Goal: Check status: Check status

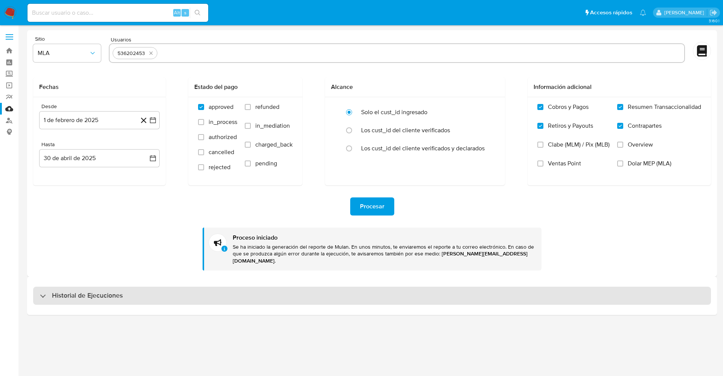
click at [662, 286] on div "Historial de Ejecuciones" at bounding box center [371, 295] width 677 height 18
select select "10"
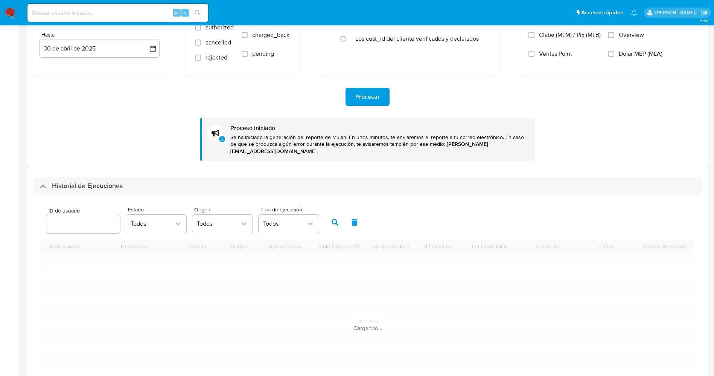
scroll to position [113, 0]
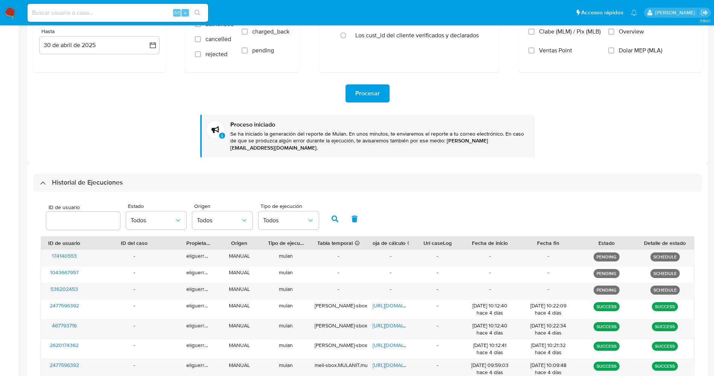
click at [566, 143] on div "Procesar Proceso iniciado Se ha iniciado la generación del reporte de Mulan. En…" at bounding box center [367, 114] width 669 height 85
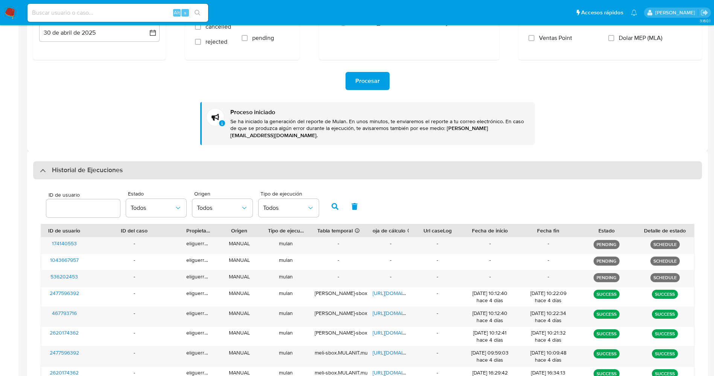
scroll to position [69, 0]
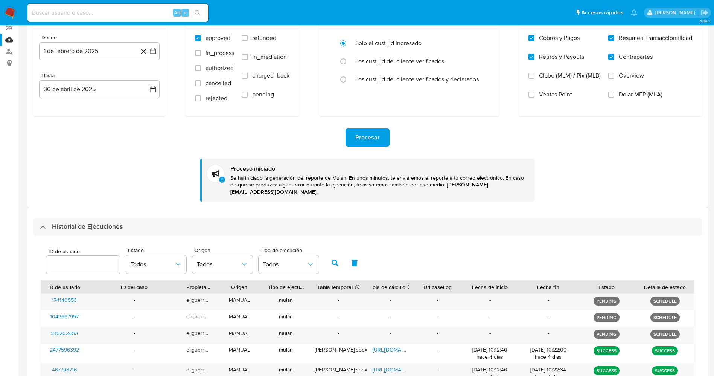
click at [370, 139] on span "Procesar" at bounding box center [367, 137] width 24 height 17
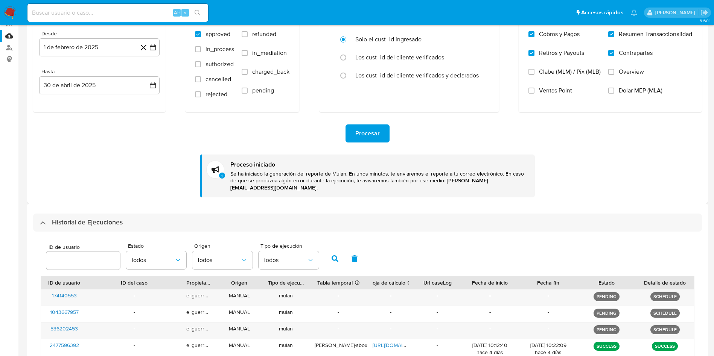
scroll to position [169, 0]
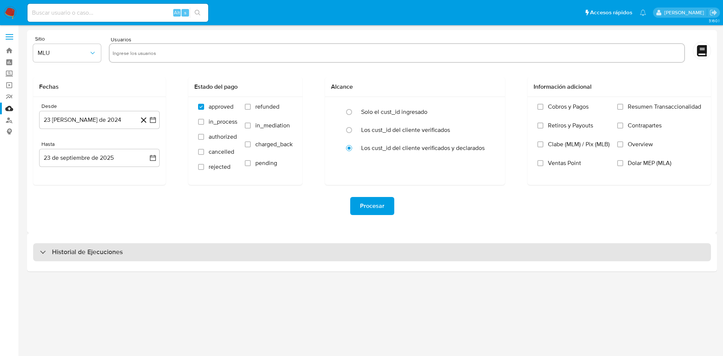
click at [250, 258] on div "Historial de Ejecuciones" at bounding box center [371, 252] width 677 height 18
select select "10"
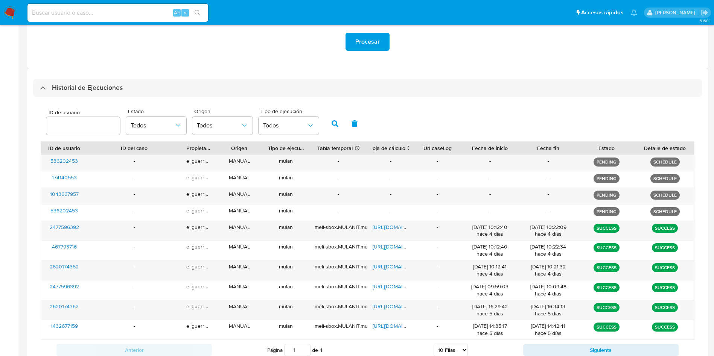
scroll to position [218, 0]
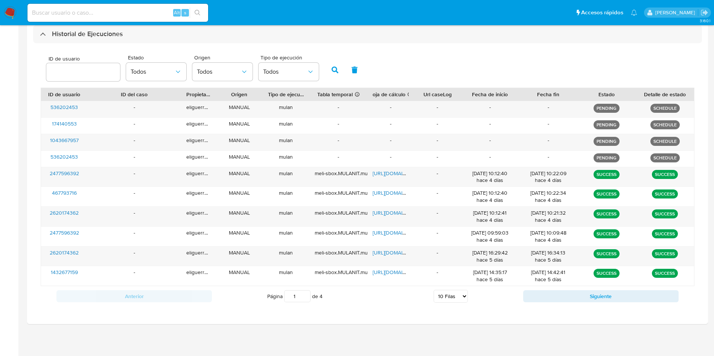
click at [483, 329] on div "3.160.1" at bounding box center [367, 82] width 681 height 540
